Goal: Find specific page/section: Find specific page/section

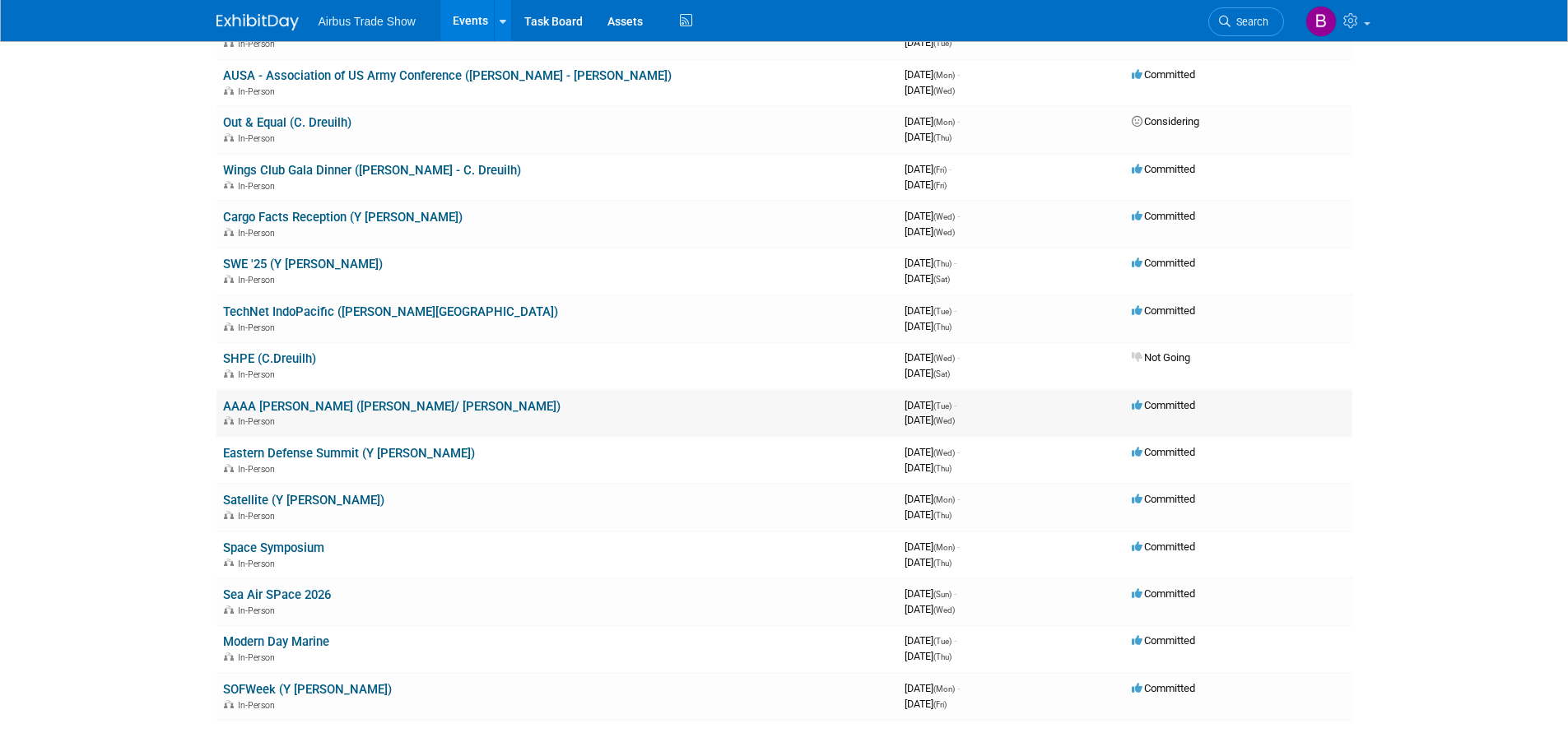
scroll to position [329, 0]
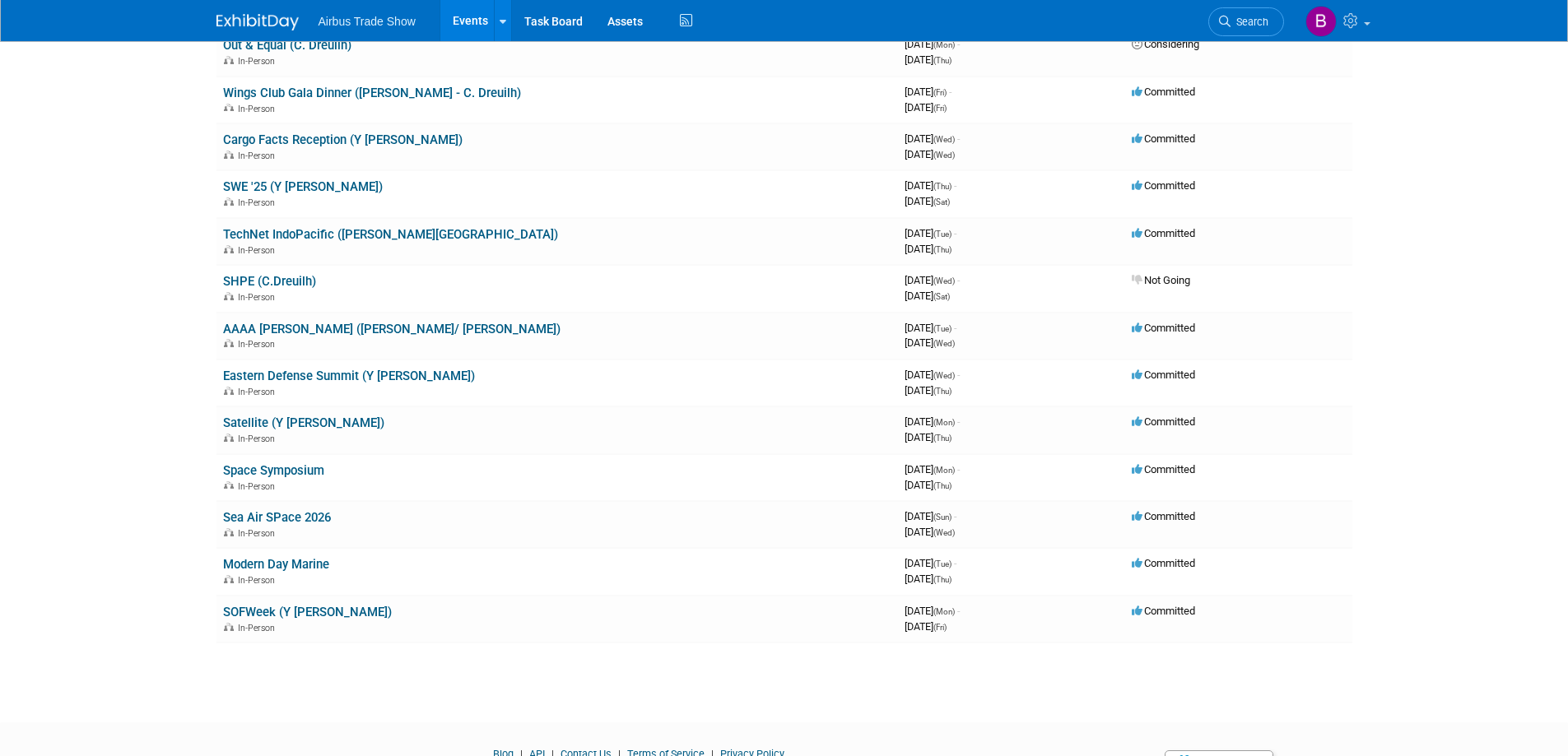
click at [426, 686] on div "How to sync to an external calendar... New Event Duplicate Event Warning There …" at bounding box center [784, 202] width 1160 height 981
click at [314, 373] on link "Eastern Defense Summit (Y [PERSON_NAME])" at bounding box center [349, 376] width 252 height 15
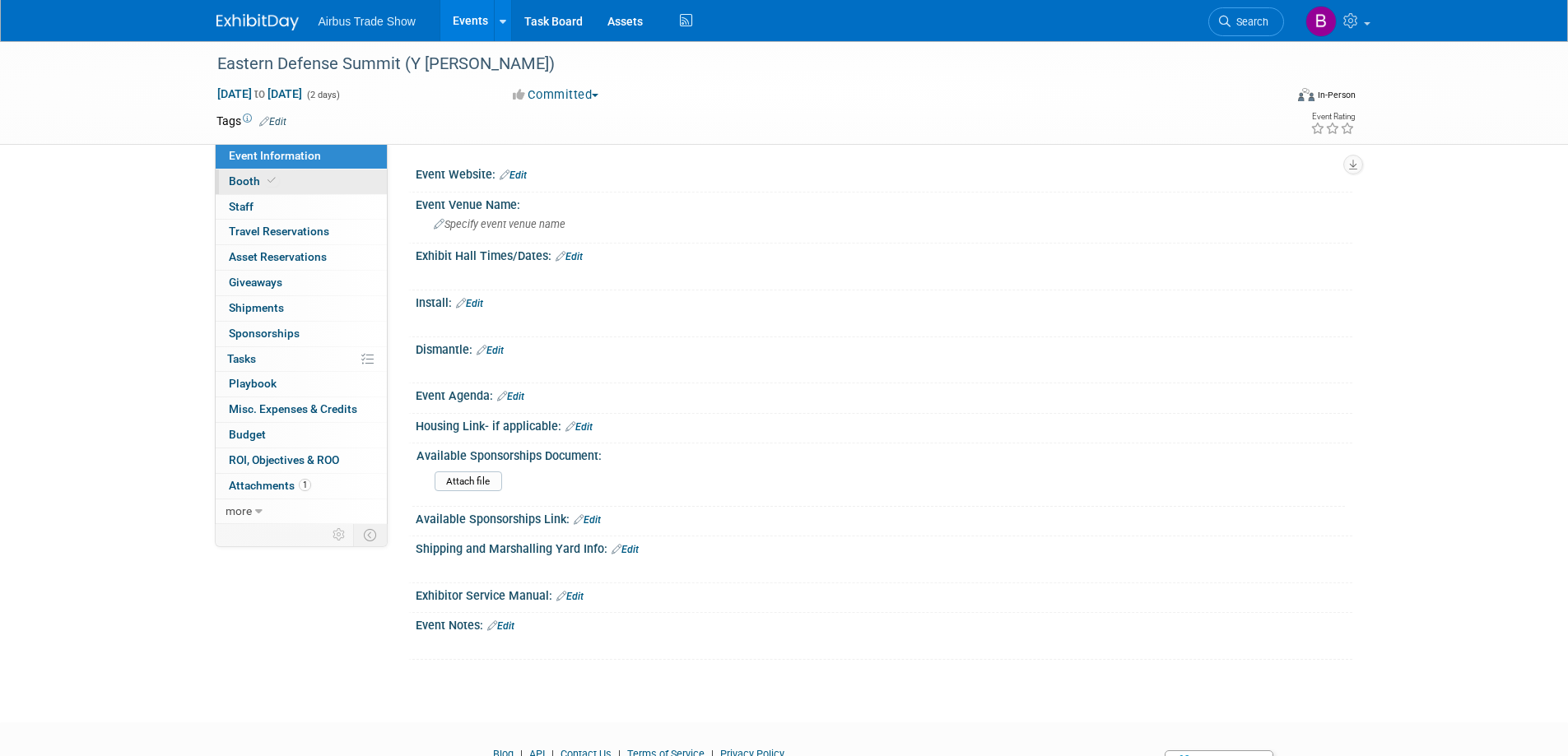
click at [286, 185] on link "Booth" at bounding box center [301, 181] width 171 height 24
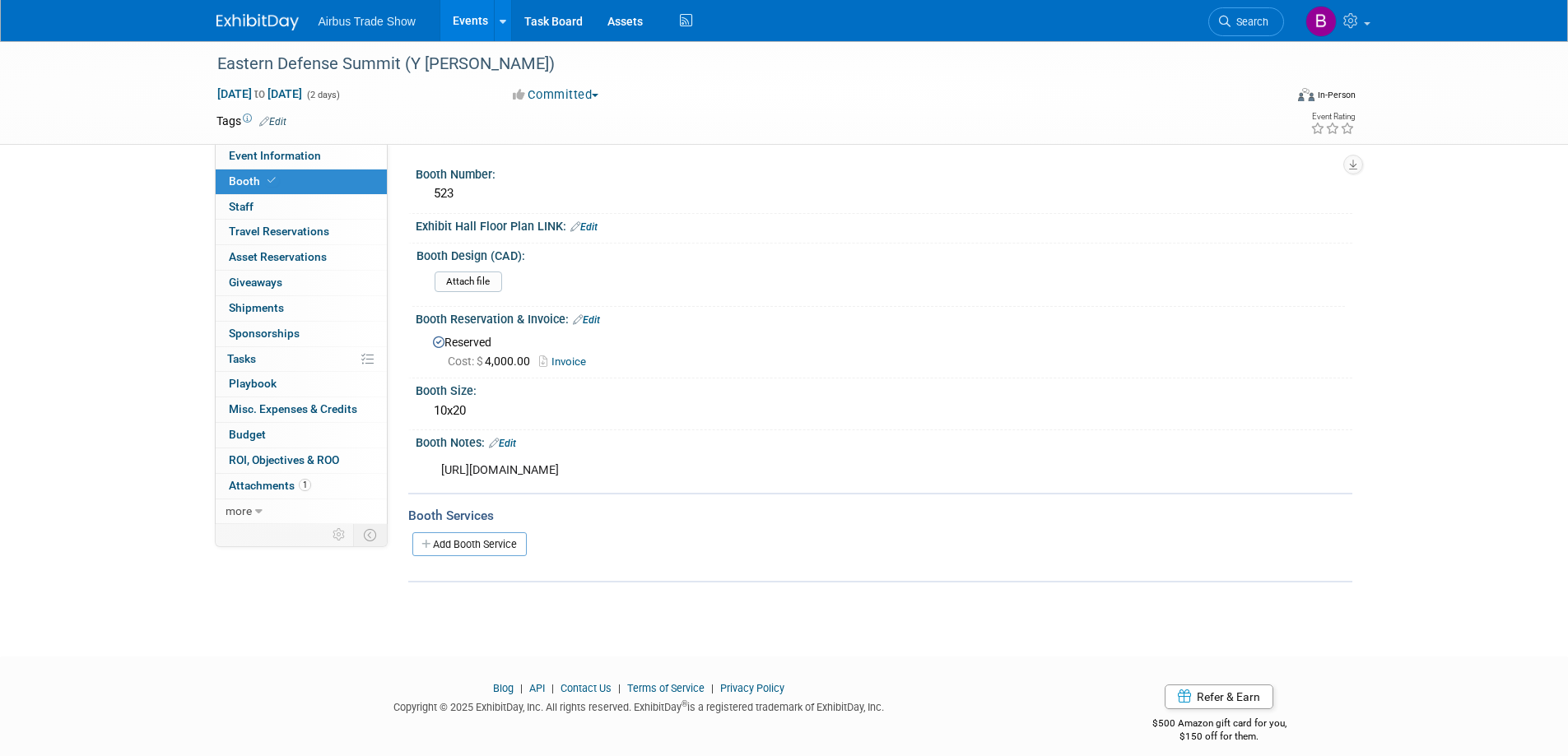
drag, startPoint x: 442, startPoint y: 470, endPoint x: 752, endPoint y: 475, distance: 310.0
click at [752, 475] on div "[URL][DOMAIN_NAME]" at bounding box center [801, 471] width 741 height 33
copy div "[URL][DOMAIN_NAME]"
click at [257, 26] on img at bounding box center [257, 22] width 82 height 17
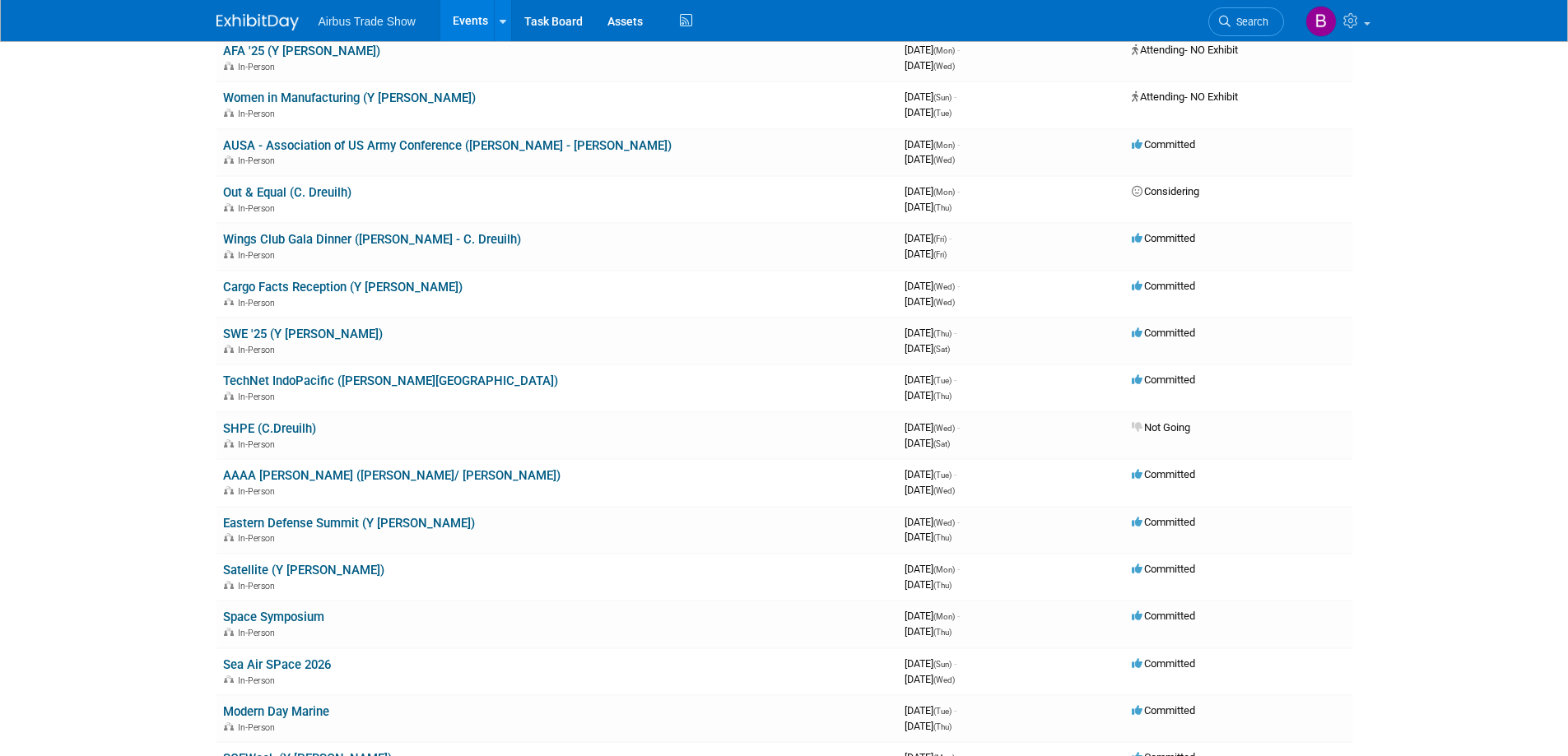
scroll to position [165, 0]
